Goal: Entertainment & Leisure: Consume media (video, audio)

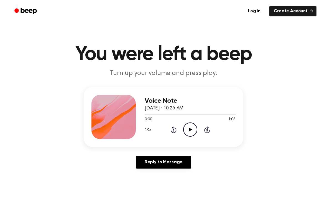
click at [191, 128] on icon "Play Audio" at bounding box center [190, 129] width 14 height 14
click at [173, 131] on icon "Rewind 5 seconds" at bounding box center [173, 129] width 6 height 7
click at [190, 130] on icon at bounding box center [190, 130] width 3 height 4
click at [207, 133] on icon at bounding box center [207, 129] width 6 height 7
click at [207, 132] on icon at bounding box center [207, 129] width 6 height 7
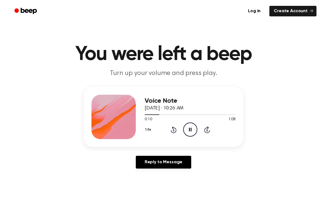
click at [205, 132] on icon at bounding box center [207, 129] width 6 height 7
click at [174, 130] on icon "Rewind 5 seconds" at bounding box center [173, 129] width 6 height 7
click at [173, 129] on icon at bounding box center [174, 129] width 6 height 7
click at [172, 131] on icon at bounding box center [174, 129] width 6 height 7
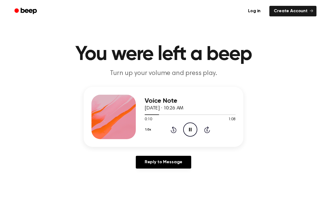
click at [193, 131] on icon "Pause Audio" at bounding box center [190, 129] width 14 height 14
click at [190, 129] on icon at bounding box center [190, 130] width 3 height 4
click at [191, 127] on icon "Pause Audio" at bounding box center [190, 129] width 14 height 14
click at [189, 127] on icon "Play Audio" at bounding box center [190, 129] width 14 height 14
click at [192, 131] on icon "Pause Audio" at bounding box center [190, 129] width 14 height 14
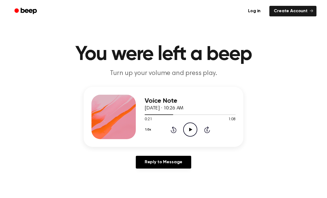
click at [191, 128] on icon "Play Audio" at bounding box center [190, 129] width 14 height 14
click at [190, 133] on icon "Pause Audio" at bounding box center [190, 129] width 14 height 14
click at [191, 128] on icon "Play Audio" at bounding box center [190, 129] width 14 height 14
click at [192, 129] on icon "Pause Audio" at bounding box center [190, 129] width 14 height 14
click at [191, 125] on icon "Play Audio" at bounding box center [190, 129] width 14 height 14
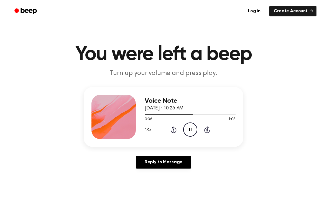
click at [187, 126] on icon "Pause Audio" at bounding box center [190, 129] width 14 height 14
click at [193, 128] on icon "Play Audio" at bounding box center [190, 129] width 14 height 14
click at [194, 123] on icon "Pause Audio" at bounding box center [190, 129] width 14 height 14
click at [190, 128] on icon "Play Audio" at bounding box center [190, 129] width 14 height 14
click at [192, 130] on icon "Pause Audio" at bounding box center [190, 129] width 14 height 14
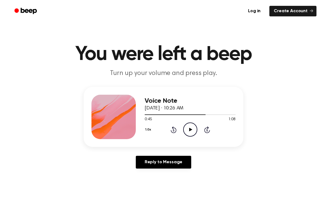
click at [188, 130] on icon "Play Audio" at bounding box center [190, 129] width 14 height 14
click at [189, 120] on div "1:02 1:08" at bounding box center [190, 119] width 91 height 6
click at [187, 129] on icon "Pause Audio" at bounding box center [190, 129] width 14 height 14
click at [174, 129] on icon "Rewind 5 seconds" at bounding box center [173, 129] width 6 height 7
click at [169, 129] on div "1.0x Rewind 5 seconds Play Audio Skip 5 seconds" at bounding box center [190, 129] width 91 height 14
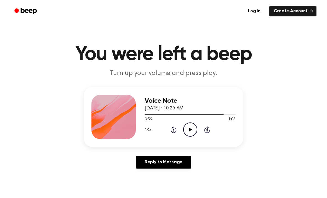
click at [171, 126] on icon "Rewind 5 seconds" at bounding box center [173, 129] width 6 height 7
click at [175, 127] on icon "Rewind 5 seconds" at bounding box center [173, 129] width 6 height 7
click at [190, 125] on icon "Play Audio" at bounding box center [190, 129] width 14 height 14
click at [188, 128] on icon "Pause Audio" at bounding box center [190, 129] width 14 height 14
click at [189, 127] on icon "Play Audio" at bounding box center [190, 129] width 14 height 14
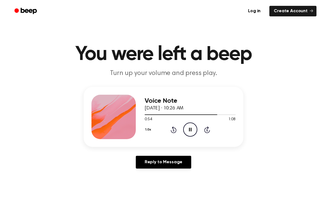
click at [189, 128] on icon at bounding box center [190, 130] width 2 height 4
click at [172, 127] on icon "Rewind 5 seconds" at bounding box center [173, 129] width 6 height 7
click at [171, 127] on icon "Rewind 5 seconds" at bounding box center [173, 129] width 6 height 7
click at [187, 128] on icon "Play Audio" at bounding box center [190, 129] width 14 height 14
click at [1, 179] on main "You were left a beep Turn up your volume and press play. Voice Note [DATE] · 10…" at bounding box center [163, 171] width 327 height 342
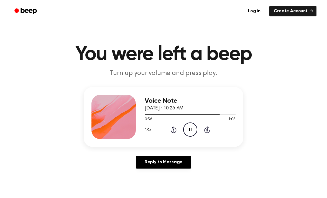
click at [189, 128] on icon at bounding box center [190, 130] width 2 height 4
click at [172, 131] on icon "Rewind 5 seconds" at bounding box center [173, 129] width 6 height 7
click at [171, 129] on icon "Rewind 5 seconds" at bounding box center [173, 129] width 6 height 7
click at [190, 127] on icon "Play Audio" at bounding box center [190, 129] width 14 height 14
click at [190, 129] on icon "Pause Audio" at bounding box center [190, 129] width 14 height 14
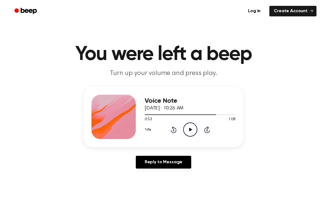
click at [191, 129] on icon at bounding box center [190, 130] width 3 height 4
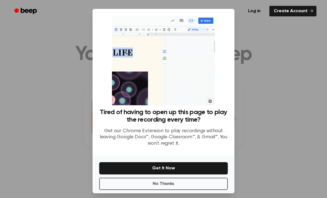
click at [161, 177] on button "No Thanks" at bounding box center [163, 183] width 129 height 12
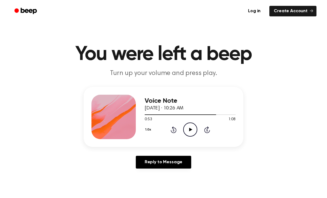
click at [189, 127] on icon "Play Audio" at bounding box center [190, 129] width 14 height 14
click at [191, 127] on icon "Pause Audio" at bounding box center [190, 129] width 14 height 14
click at [191, 126] on icon "Play Audio" at bounding box center [190, 129] width 14 height 14
click at [189, 130] on icon at bounding box center [190, 130] width 2 height 4
click at [189, 129] on icon "Play Audio" at bounding box center [190, 129] width 14 height 14
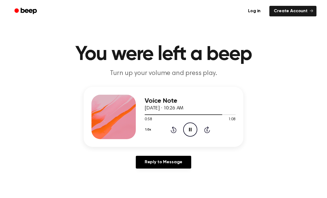
click at [191, 127] on icon "Pause Audio" at bounding box center [190, 129] width 14 height 14
click at [171, 133] on icon "Rewind 5 seconds" at bounding box center [173, 129] width 6 height 7
click at [172, 131] on icon "Rewind 5 seconds" at bounding box center [173, 129] width 6 height 7
click at [172, 130] on icon "Rewind 5 seconds" at bounding box center [173, 129] width 6 height 7
click at [188, 132] on icon "Play Audio" at bounding box center [190, 129] width 14 height 14
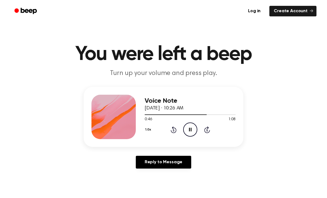
click at [204, 133] on icon "Skip 5 seconds" at bounding box center [207, 129] width 6 height 7
click at [175, 130] on icon "Rewind 5 seconds" at bounding box center [173, 129] width 6 height 7
click at [191, 127] on icon "Pause Audio" at bounding box center [190, 129] width 14 height 14
click at [191, 131] on icon "Play Audio" at bounding box center [190, 129] width 14 height 14
click at [175, 128] on icon at bounding box center [174, 129] width 6 height 7
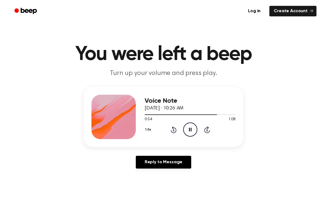
click at [191, 131] on icon at bounding box center [190, 130] width 2 height 4
click at [189, 130] on icon "Play Audio" at bounding box center [190, 129] width 14 height 14
click at [190, 131] on icon "Pause Audio" at bounding box center [190, 129] width 14 height 14
click at [190, 129] on icon at bounding box center [190, 130] width 3 height 4
click at [193, 128] on icon "Pause Audio" at bounding box center [190, 129] width 14 height 14
